Goal: Task Accomplishment & Management: Use online tool/utility

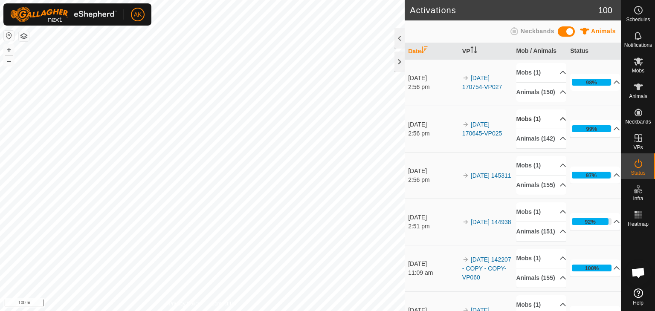
click at [520, 125] on p-accordion-header "Mobs (1)" at bounding box center [541, 119] width 50 height 19
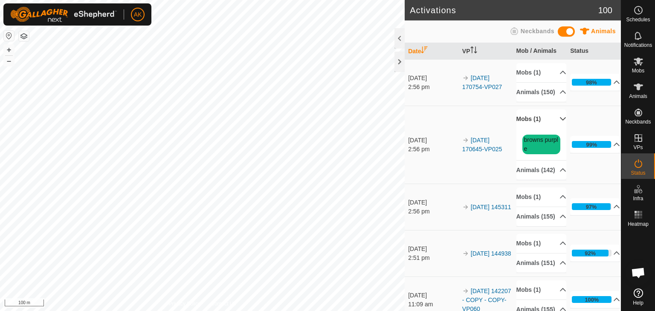
click at [520, 125] on p-accordion-header "Mobs (1)" at bounding box center [541, 119] width 50 height 19
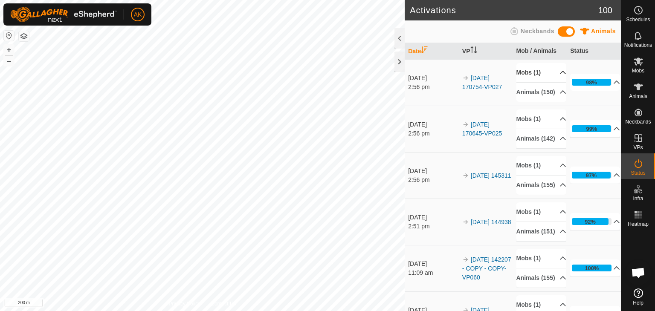
click at [529, 71] on p-accordion-header "Mobs (1)" at bounding box center [541, 72] width 50 height 19
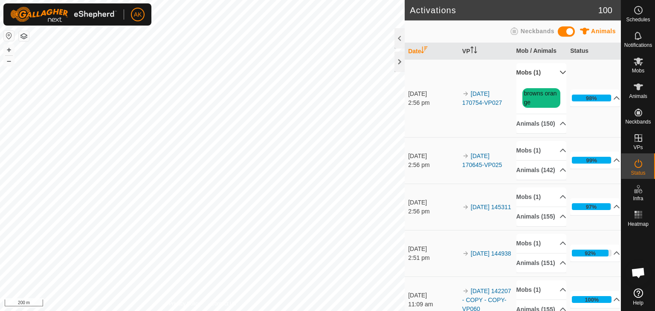
click at [529, 71] on p-accordion-header "Mobs (1)" at bounding box center [541, 72] width 50 height 19
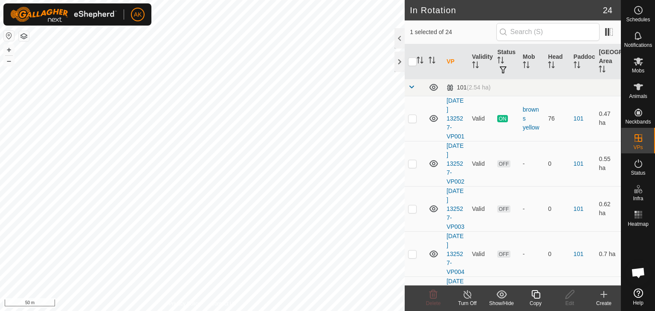
checkbox input "false"
checkbox input "true"
click at [539, 295] on icon at bounding box center [535, 294] width 9 height 9
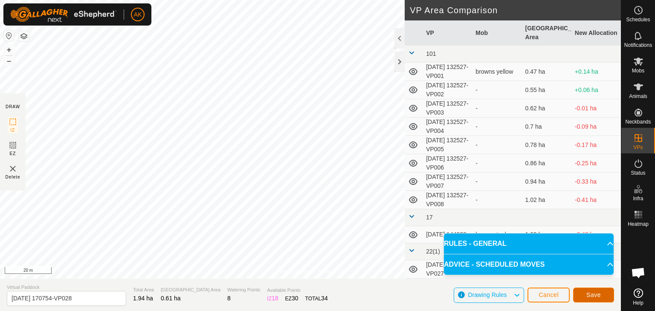
click at [595, 295] on span "Save" at bounding box center [593, 295] width 14 height 7
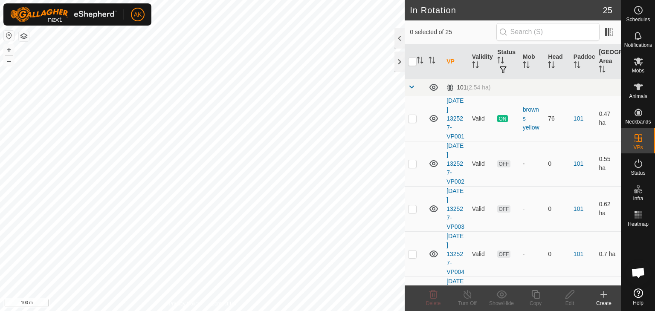
click at [603, 292] on icon at bounding box center [603, 295] width 0 height 6
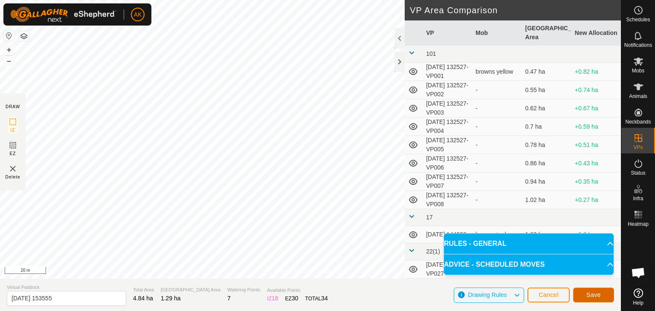
click at [602, 293] on button "Save" at bounding box center [593, 295] width 41 height 15
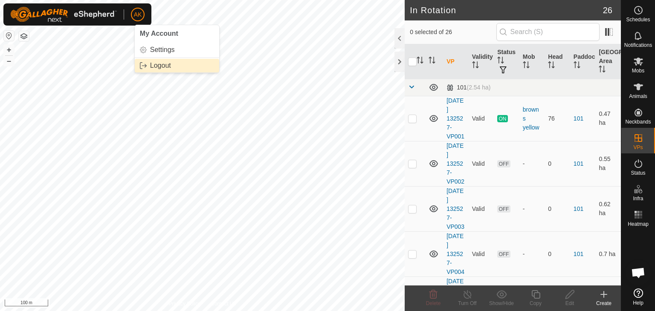
click at [143, 72] on div "AK My Account Settings Logout Schedules Notifications Mobs Animals Neckbands VP…" at bounding box center [327, 155] width 655 height 311
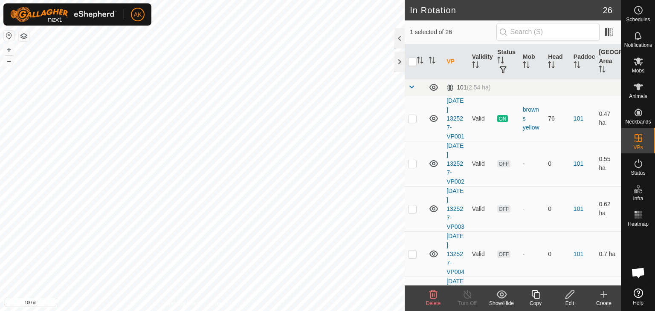
click at [434, 300] on span "Delete" at bounding box center [433, 303] width 15 height 6
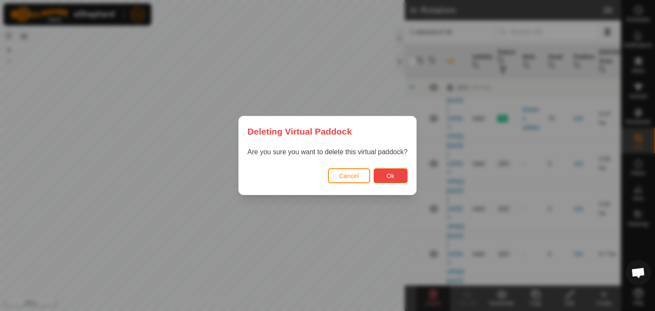
click at [387, 173] on span "Ok" at bounding box center [390, 176] width 8 height 7
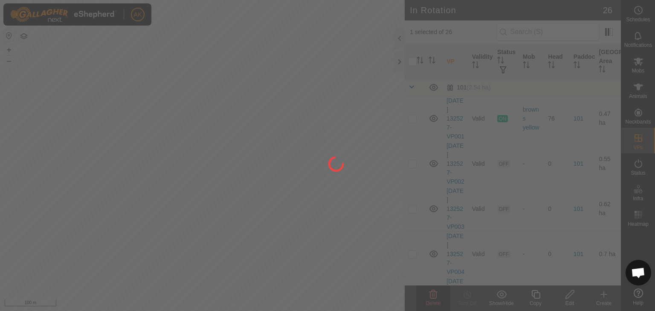
checkbox input "false"
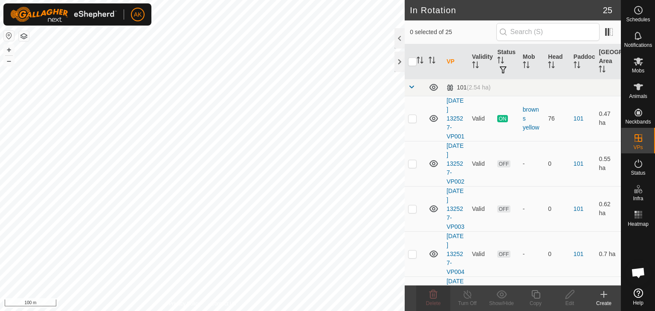
click at [605, 289] on icon at bounding box center [603, 294] width 10 height 10
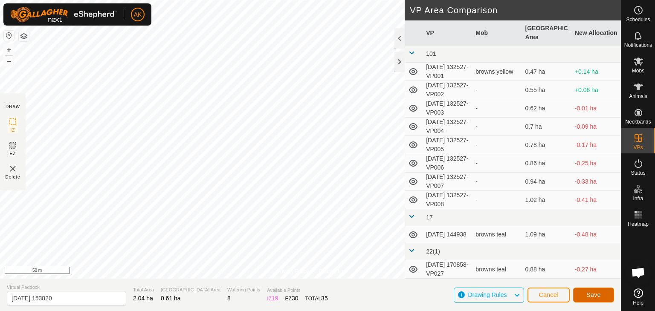
click at [601, 295] on button "Save" at bounding box center [593, 295] width 41 height 15
